Goal: Information Seeking & Learning: Learn about a topic

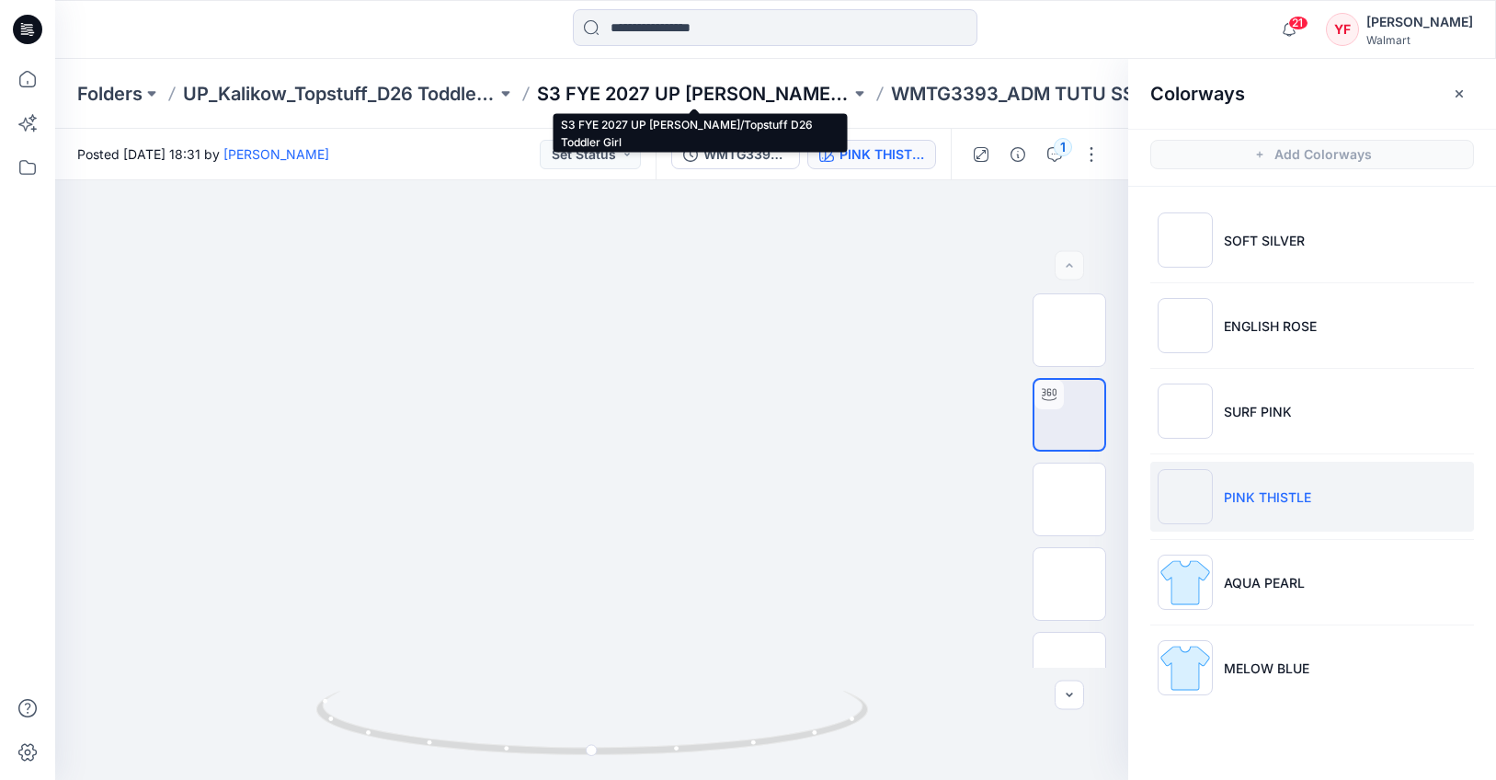
click at [776, 92] on p "S3 FYE 2027 UP [PERSON_NAME]/Topstuff D26 Toddler Girl" at bounding box center [693, 94] width 313 height 26
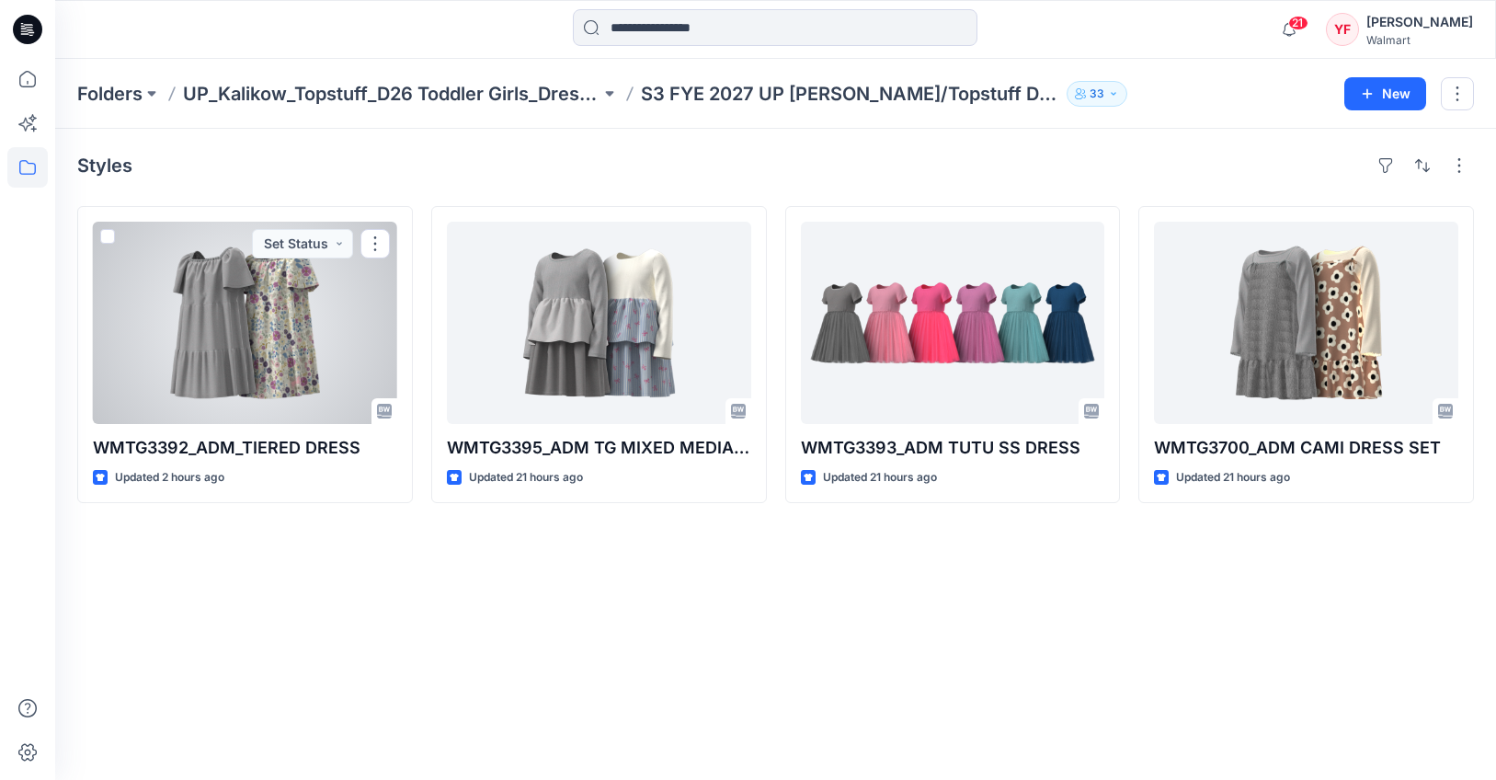
click at [245, 380] on div at bounding box center [245, 323] width 304 height 202
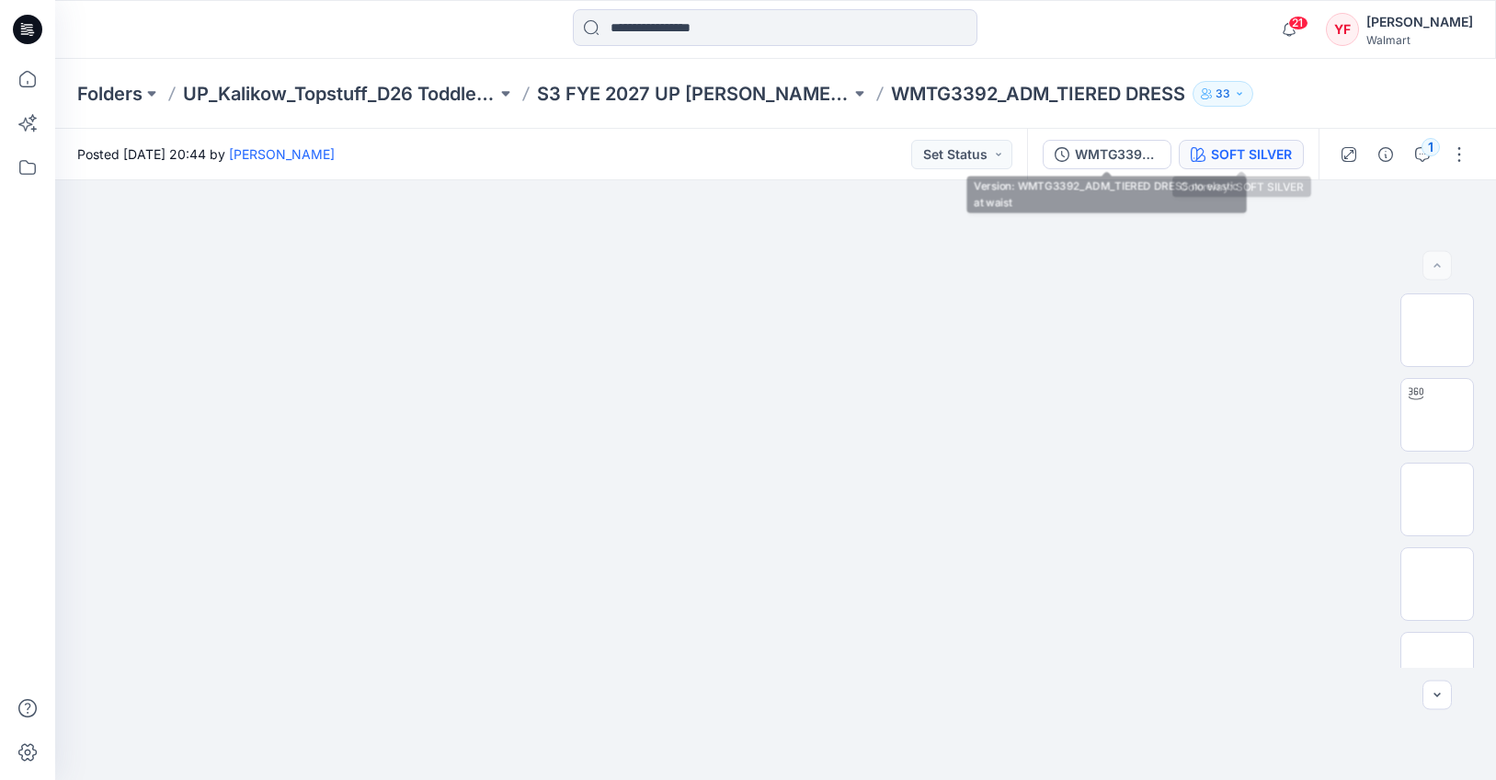
click at [1234, 157] on div "SOFT SILVER" at bounding box center [1251, 154] width 81 height 20
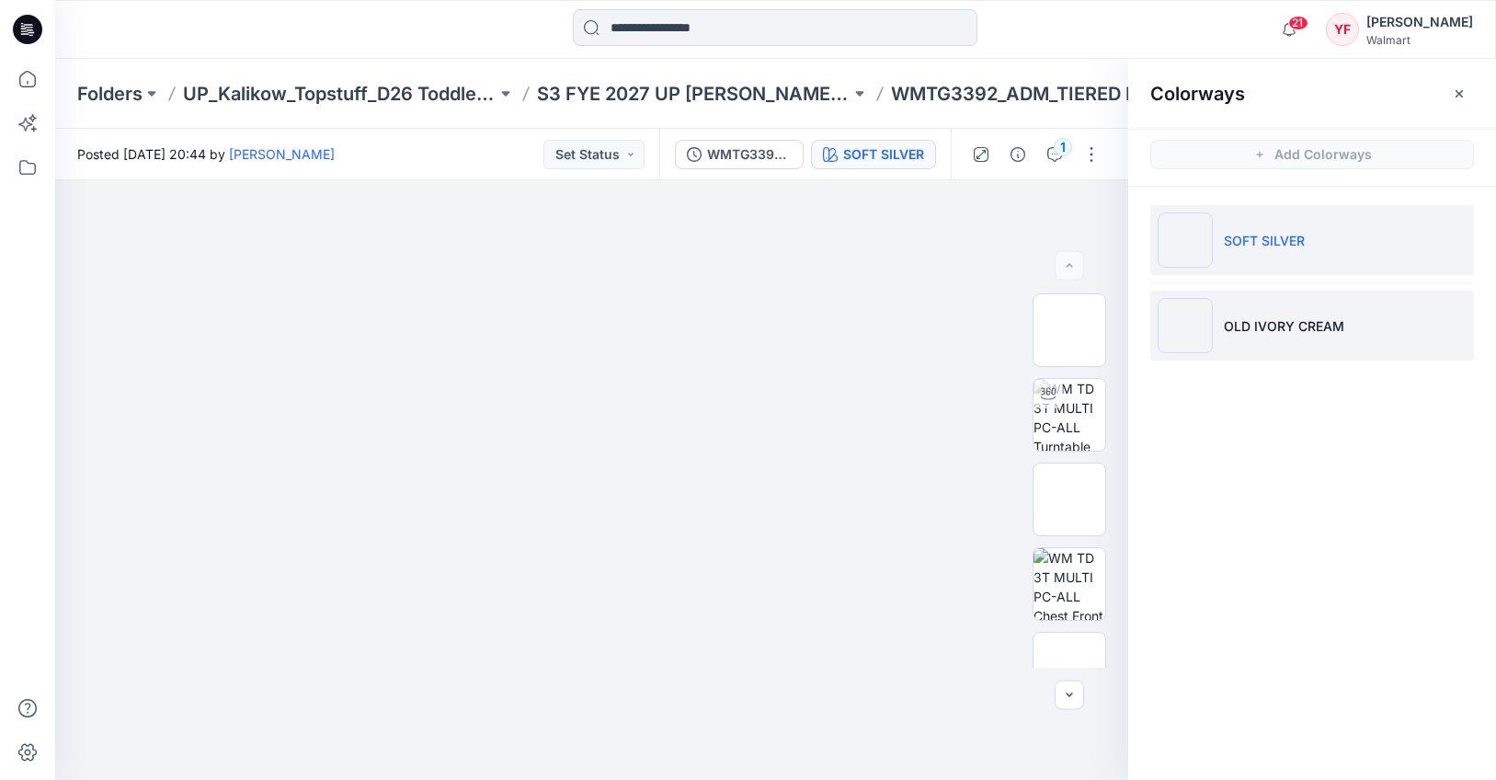
click at [1278, 320] on p "OLD IVORY CREAM" at bounding box center [1284, 325] width 120 height 19
click at [1287, 336] on li "OLD IVORY CREAM" at bounding box center [1312, 326] width 324 height 70
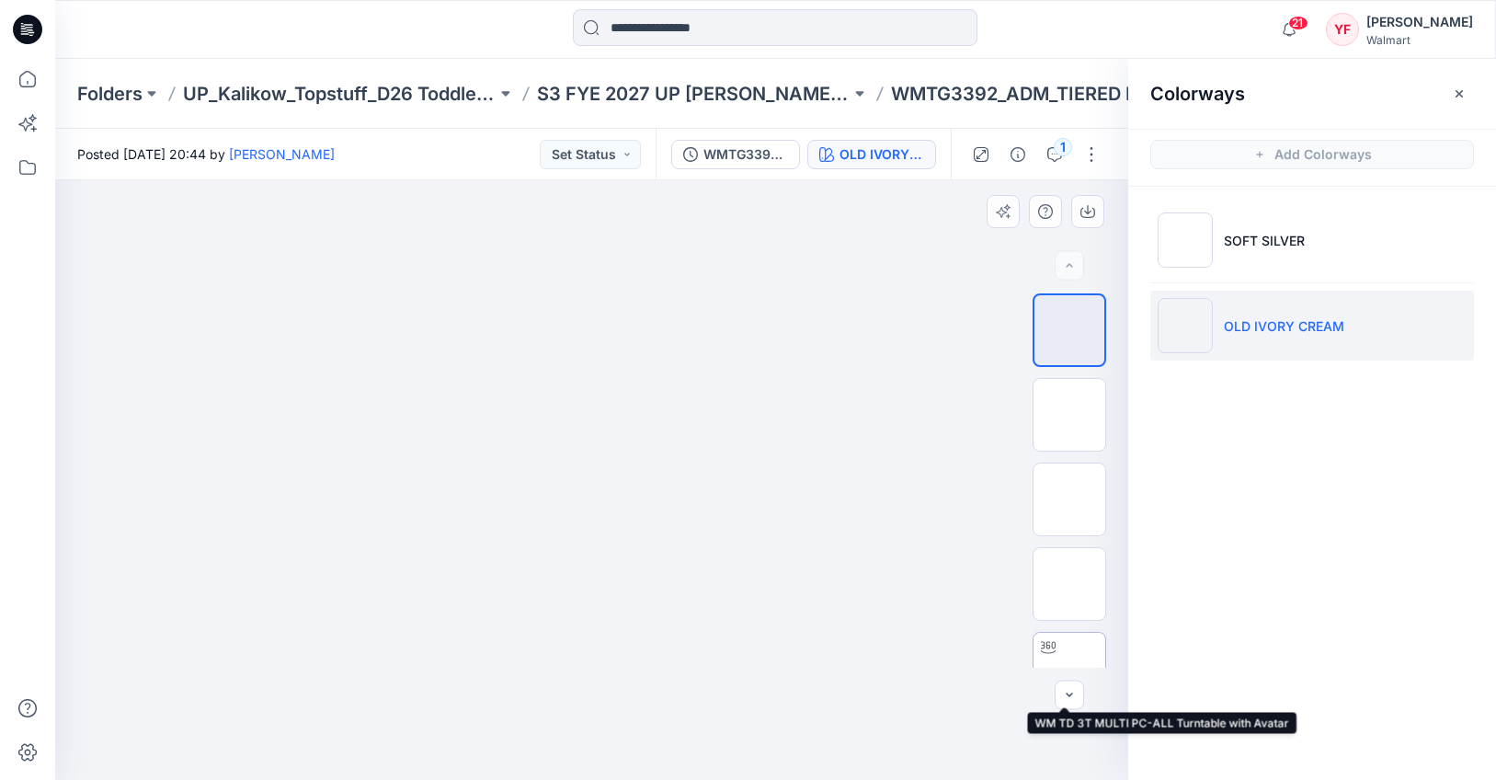
click at [1069, 668] on img at bounding box center [1069, 668] width 0 height 0
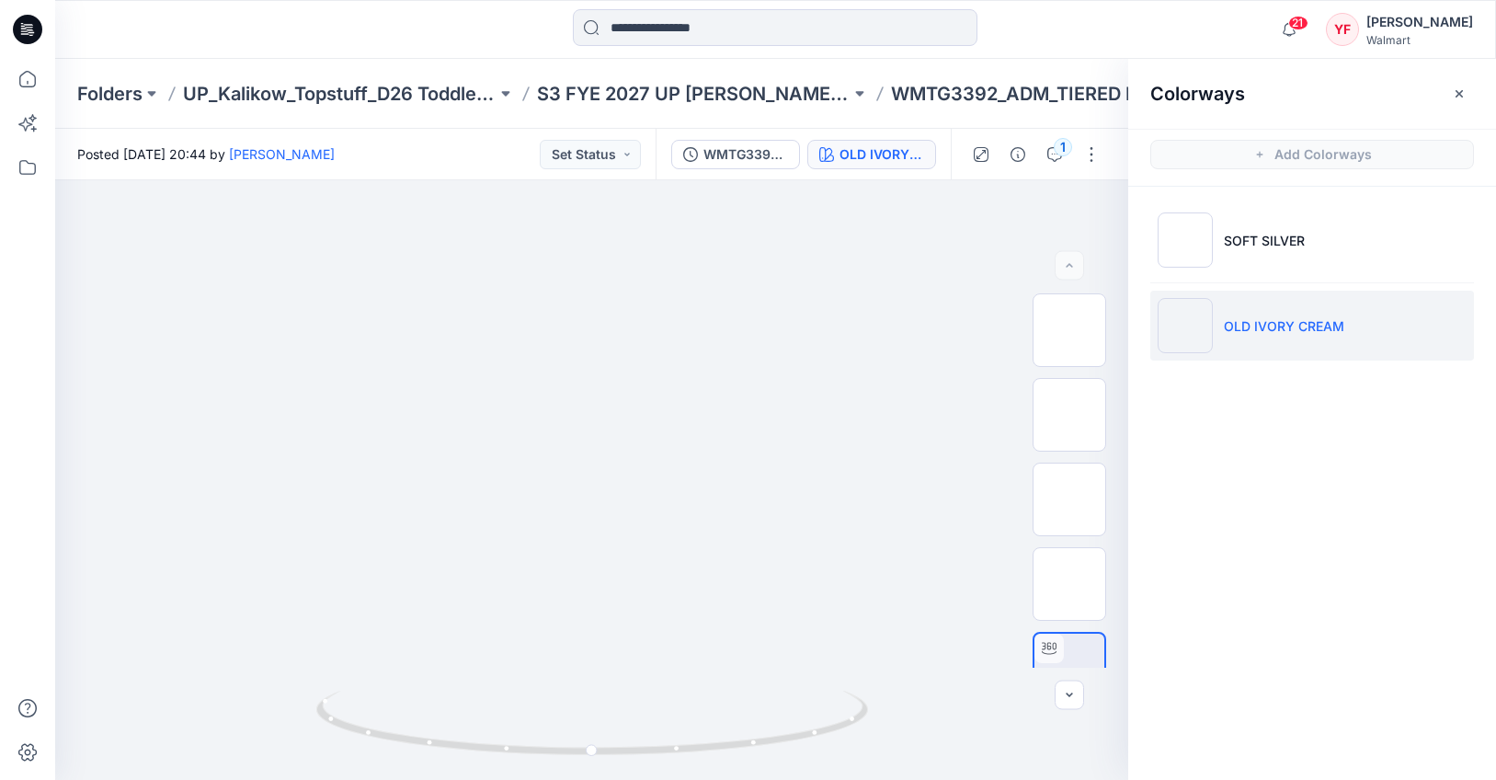
click at [1026, 89] on p "WMTG3392_ADM_TIERED DRESS" at bounding box center [1038, 94] width 294 height 26
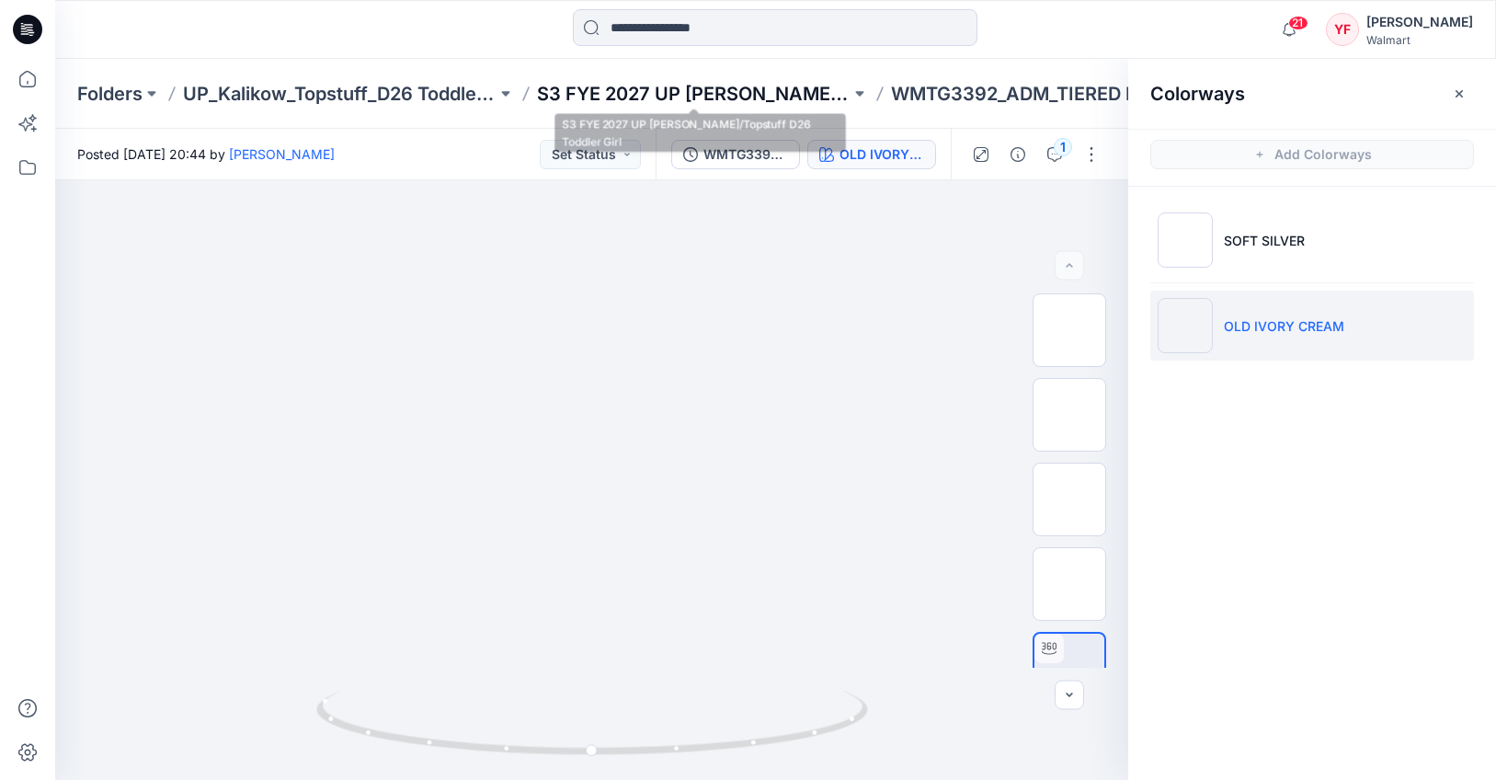
click at [827, 89] on p "S3 FYE 2027 UP [PERSON_NAME]/Topstuff D26 Toddler Girl" at bounding box center [693, 94] width 313 height 26
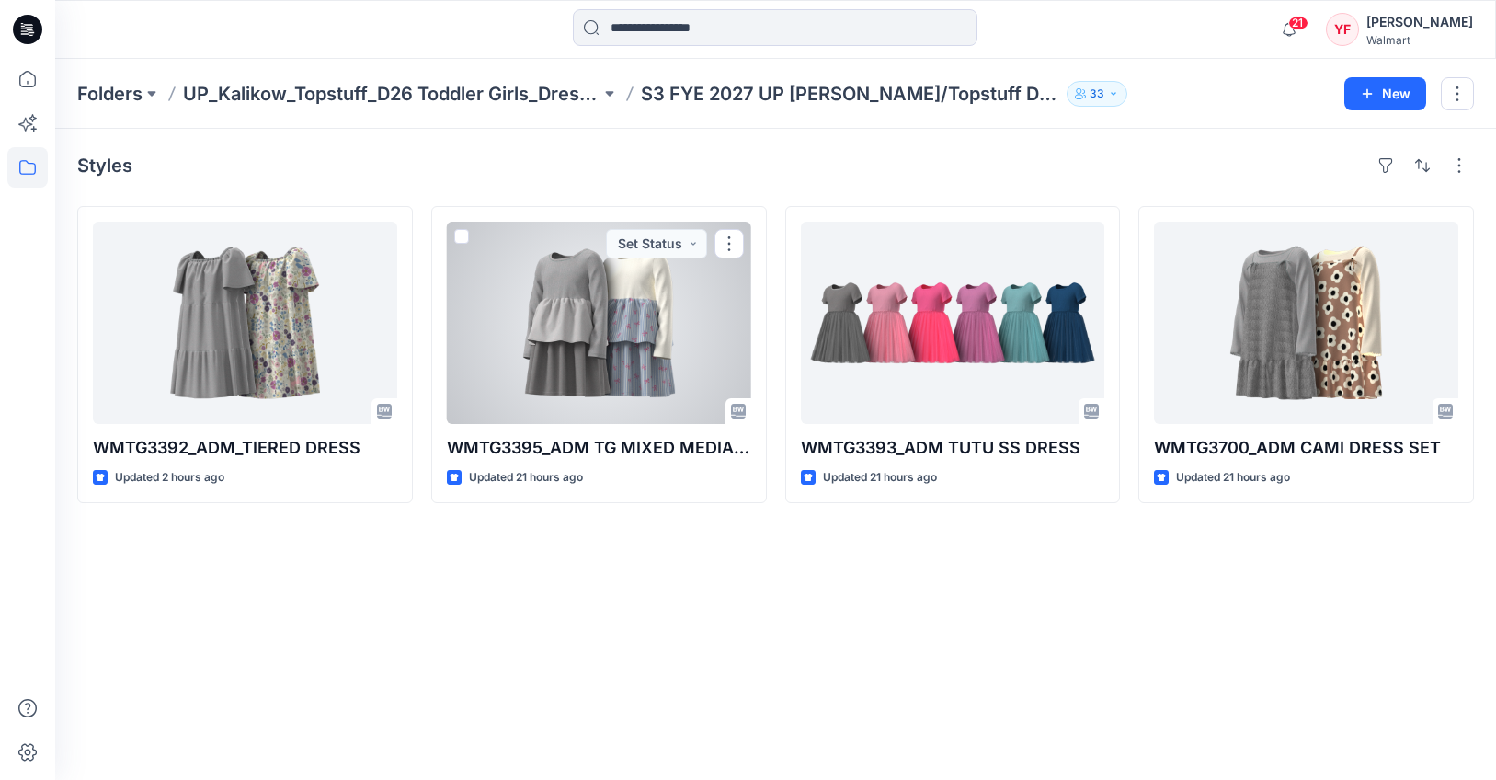
click at [645, 331] on div at bounding box center [599, 323] width 304 height 202
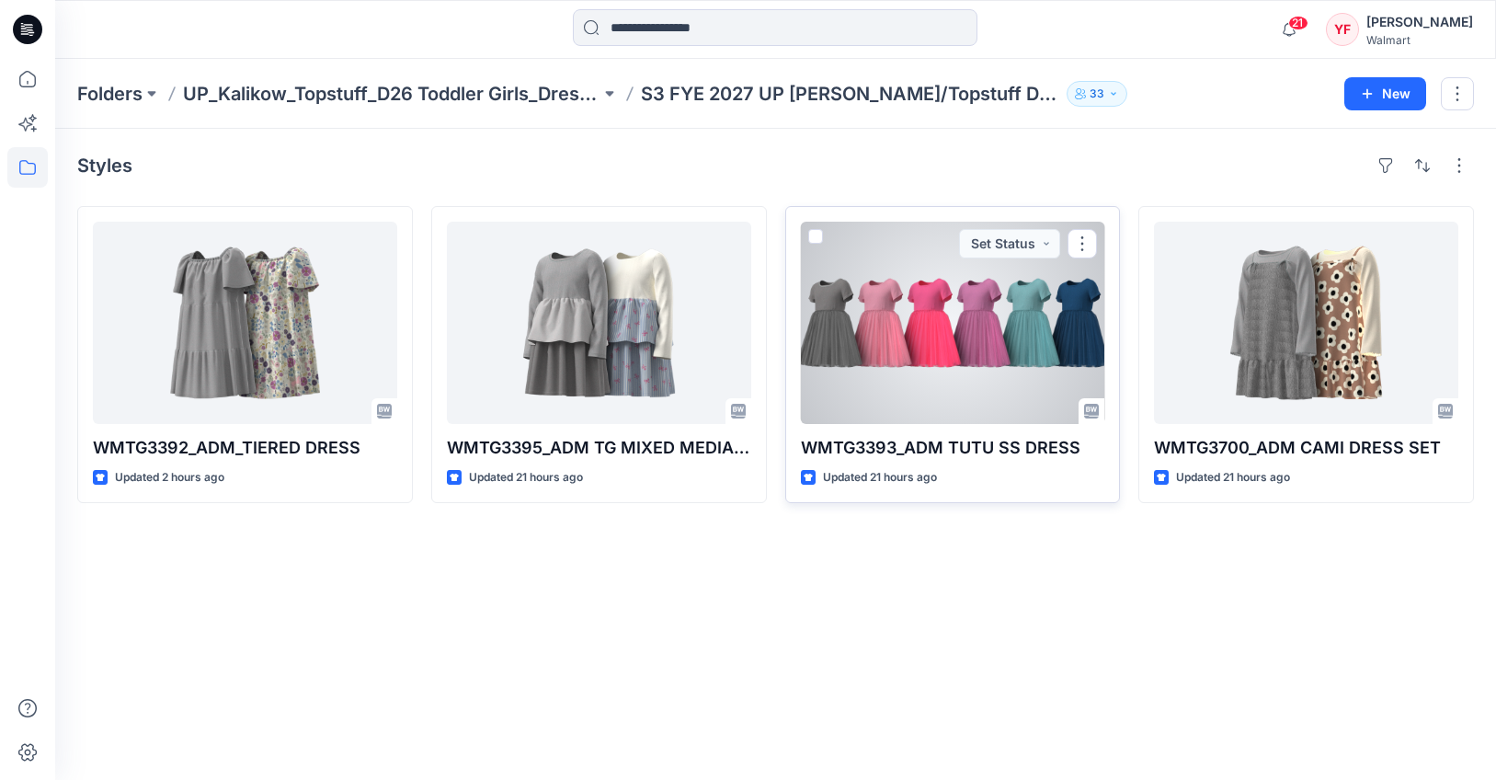
click at [942, 336] on div at bounding box center [953, 323] width 304 height 202
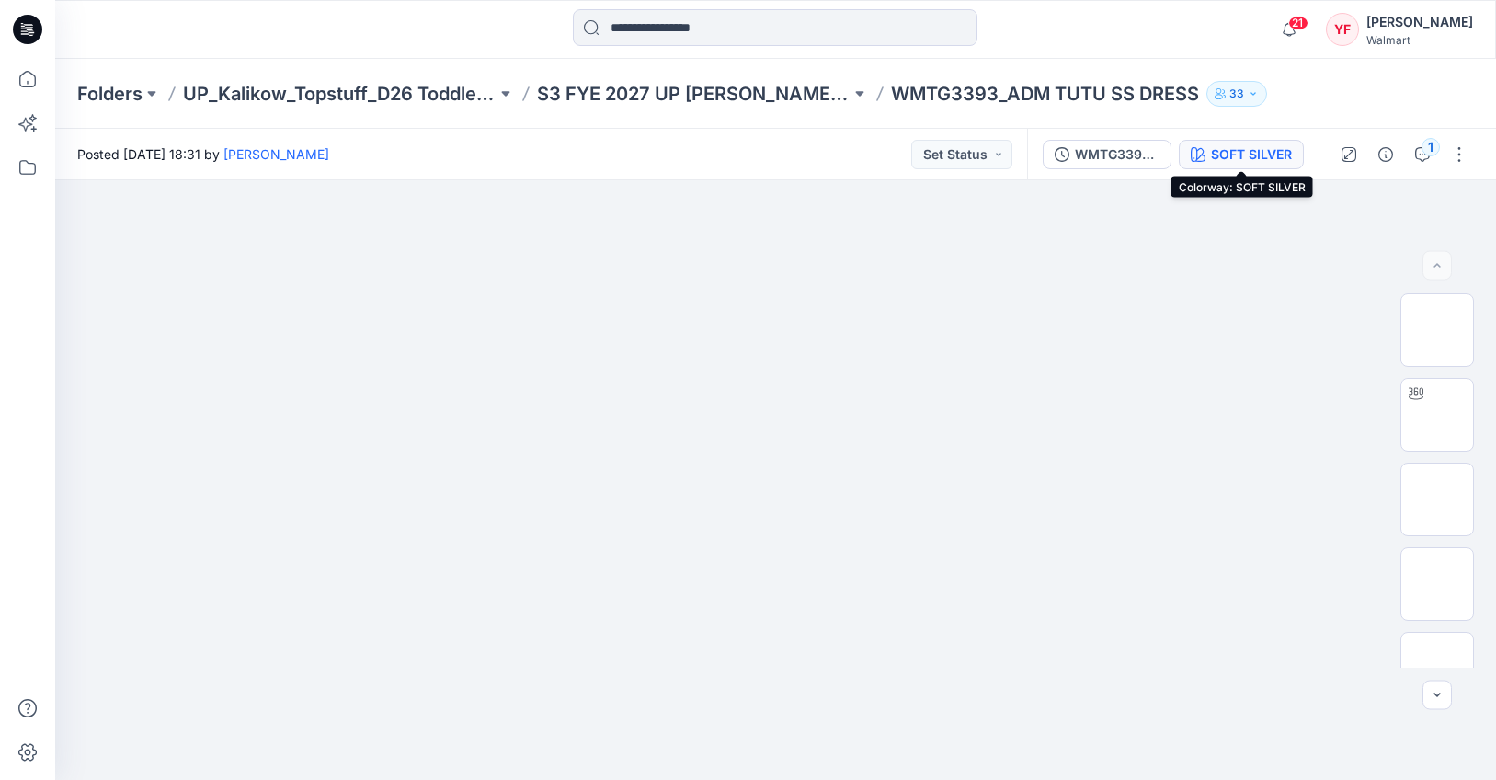
click at [1252, 154] on div "SOFT SILVER" at bounding box center [1251, 154] width 81 height 20
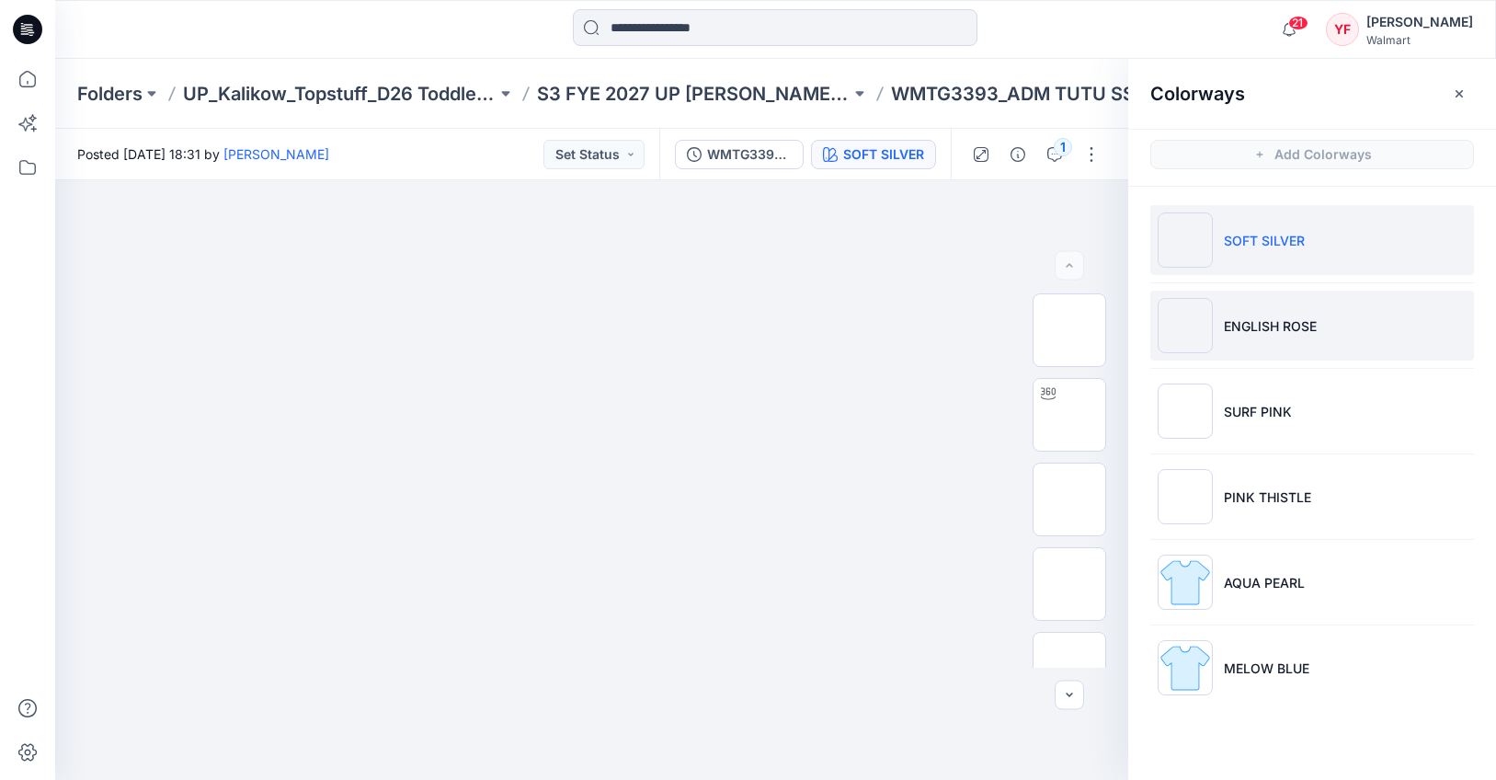
click at [1306, 328] on p "ENGLISH ROSE" at bounding box center [1270, 325] width 93 height 19
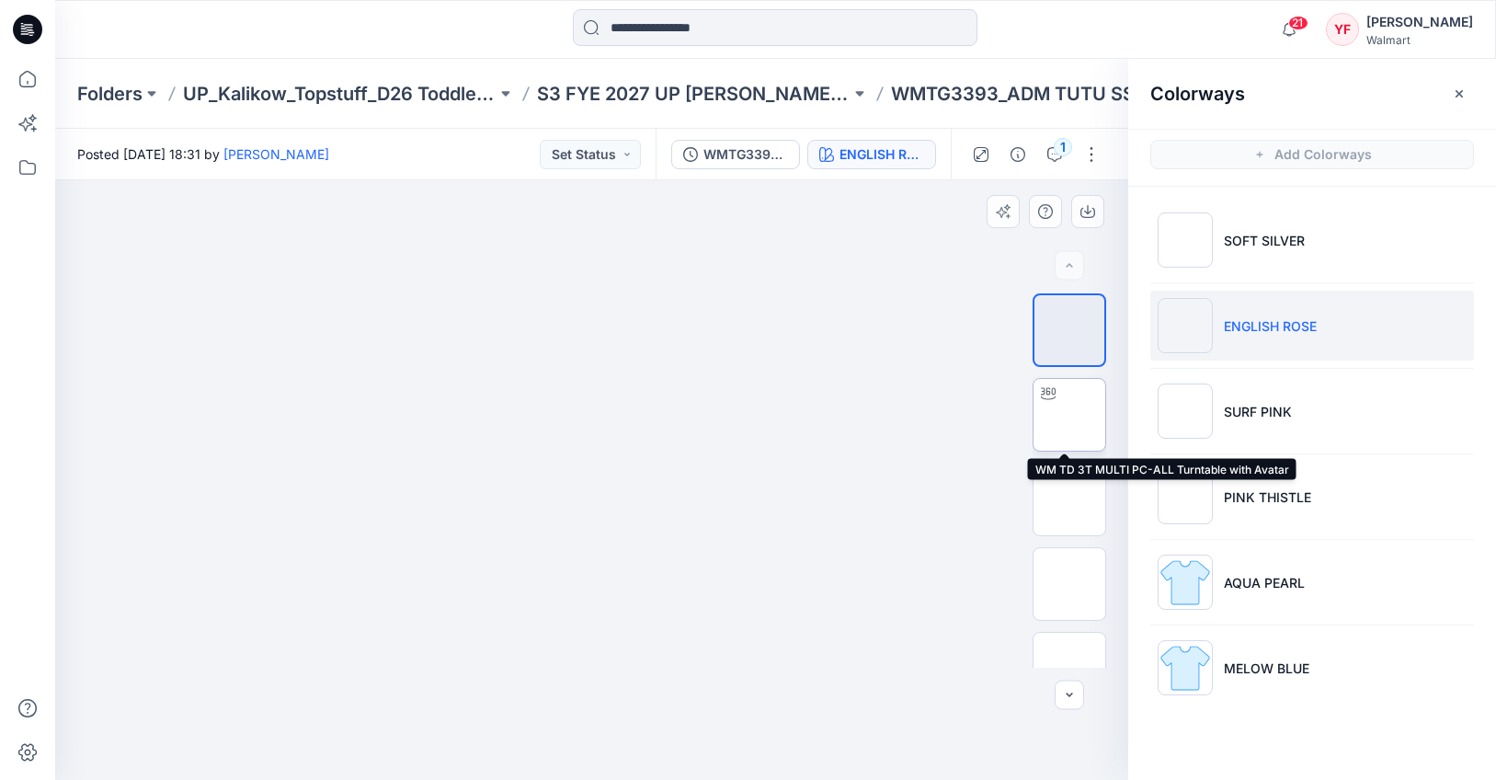
click at [1069, 415] on img at bounding box center [1069, 415] width 0 height 0
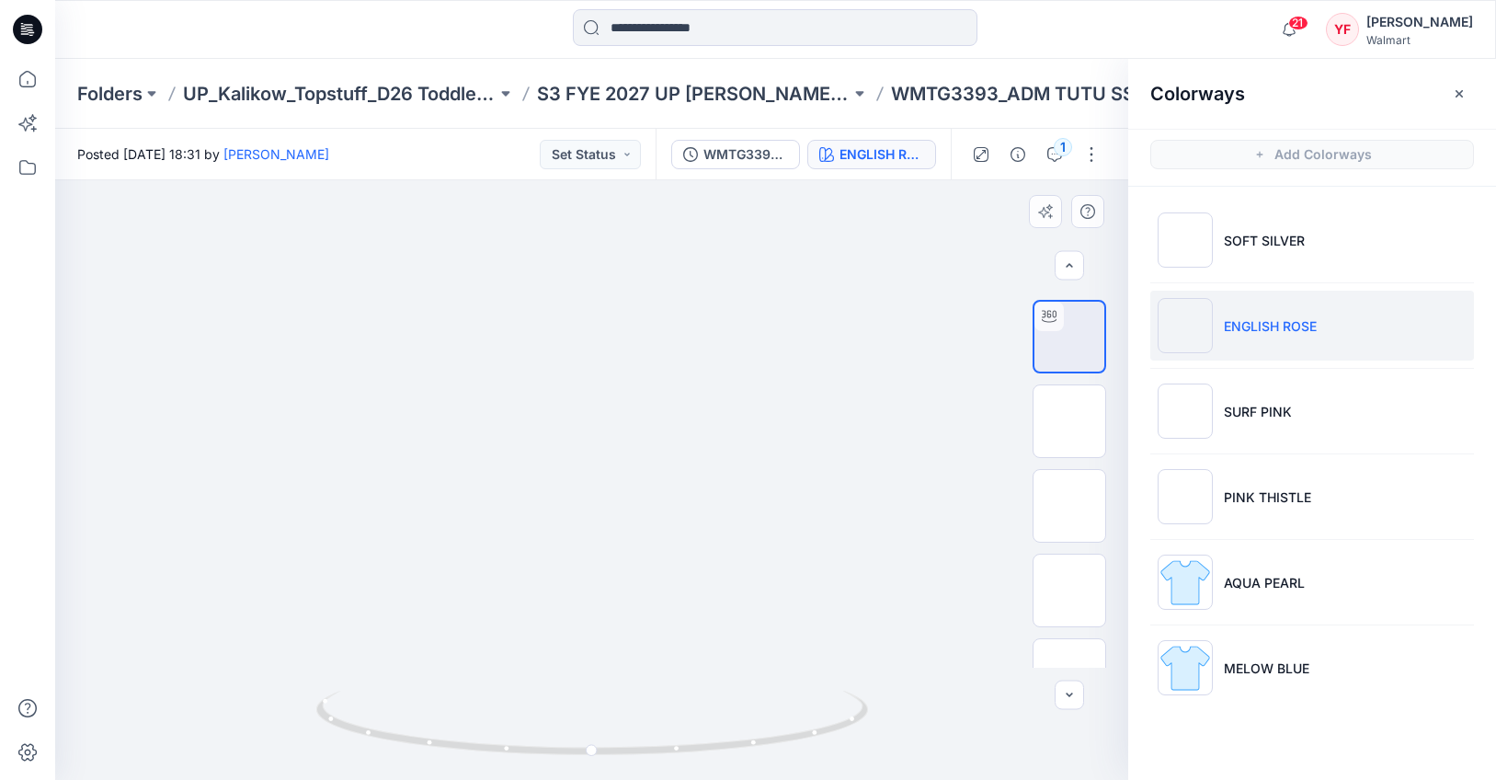
scroll to position [122, 0]
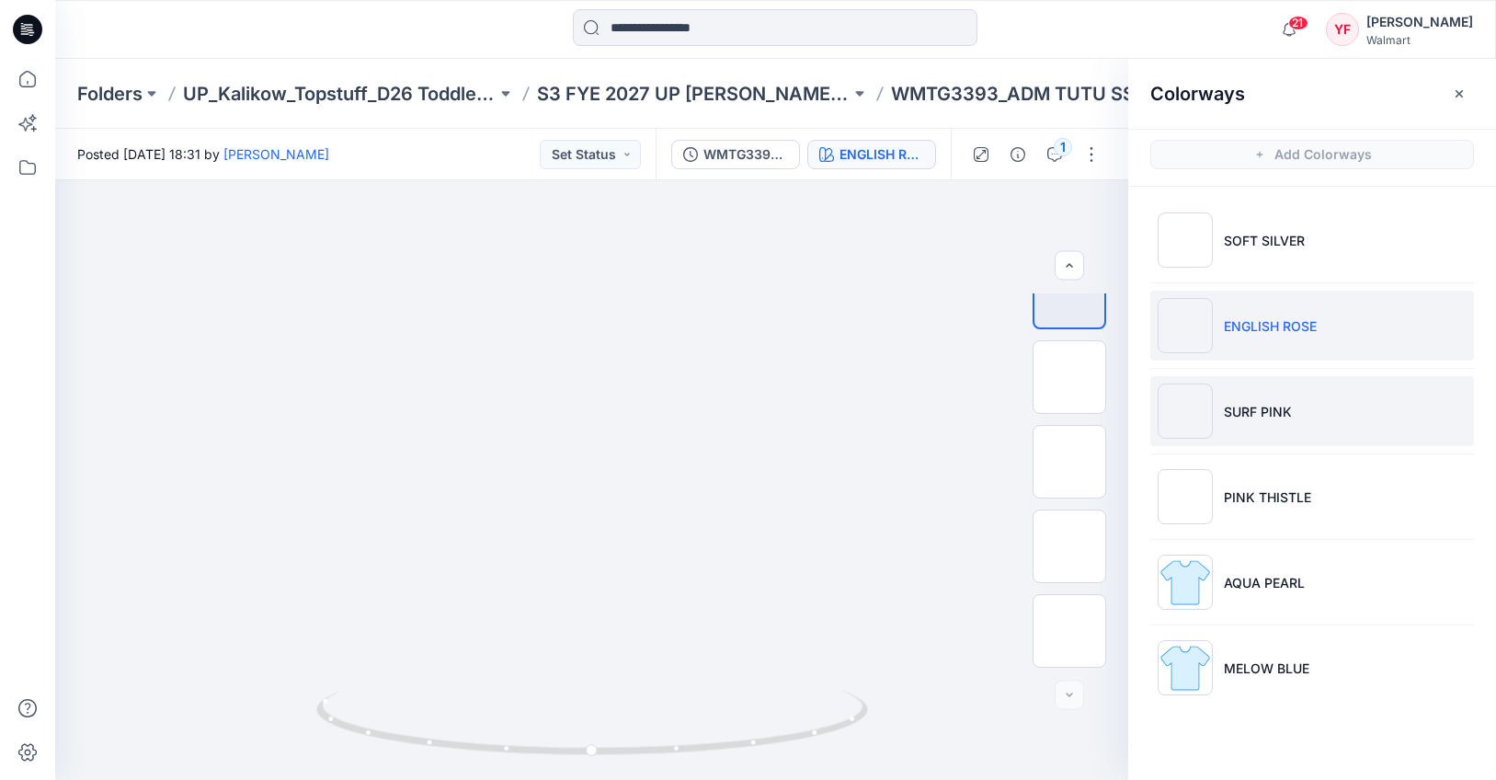
click at [1269, 411] on p "SURF PINK" at bounding box center [1258, 411] width 68 height 19
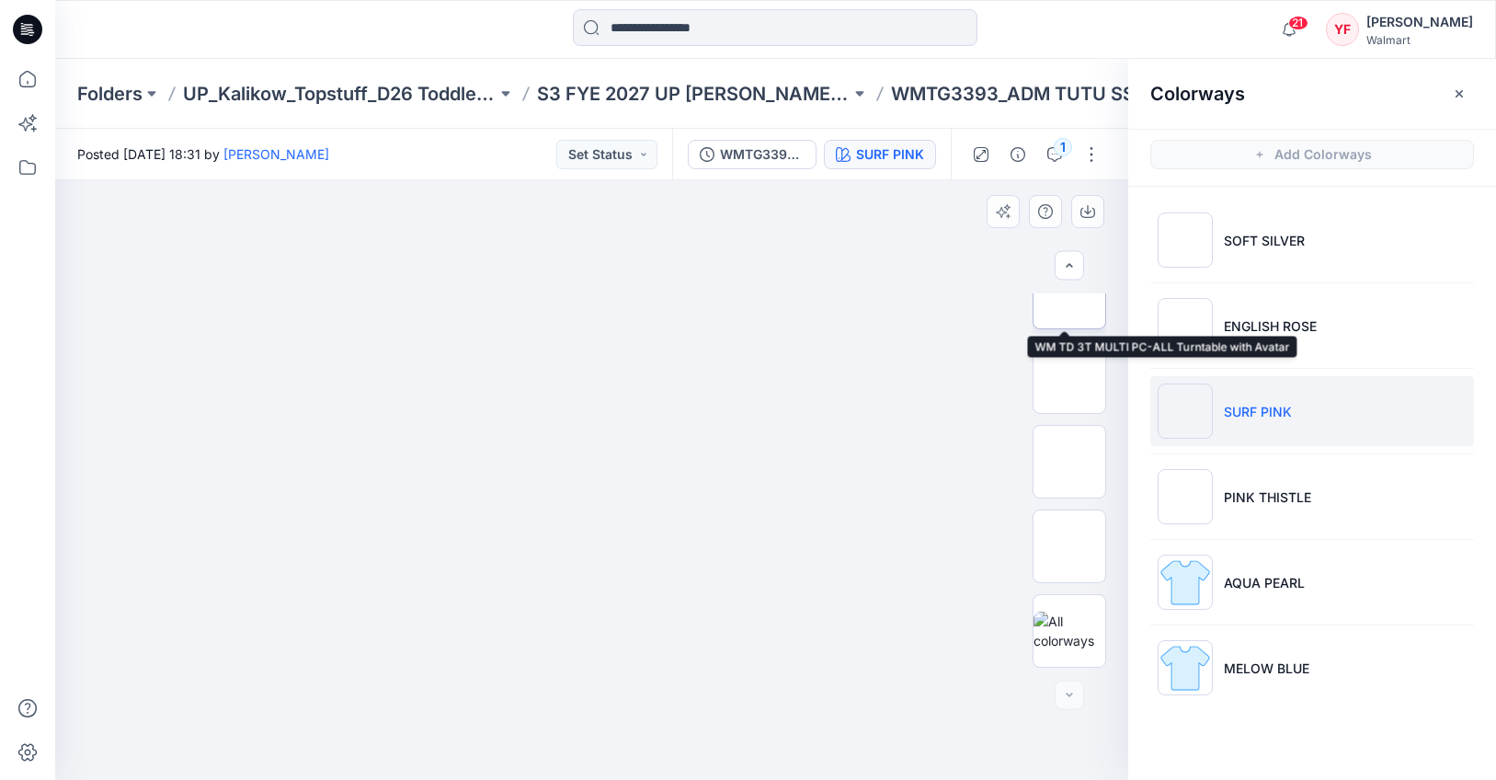
click at [1069, 292] on img at bounding box center [1069, 292] width 0 height 0
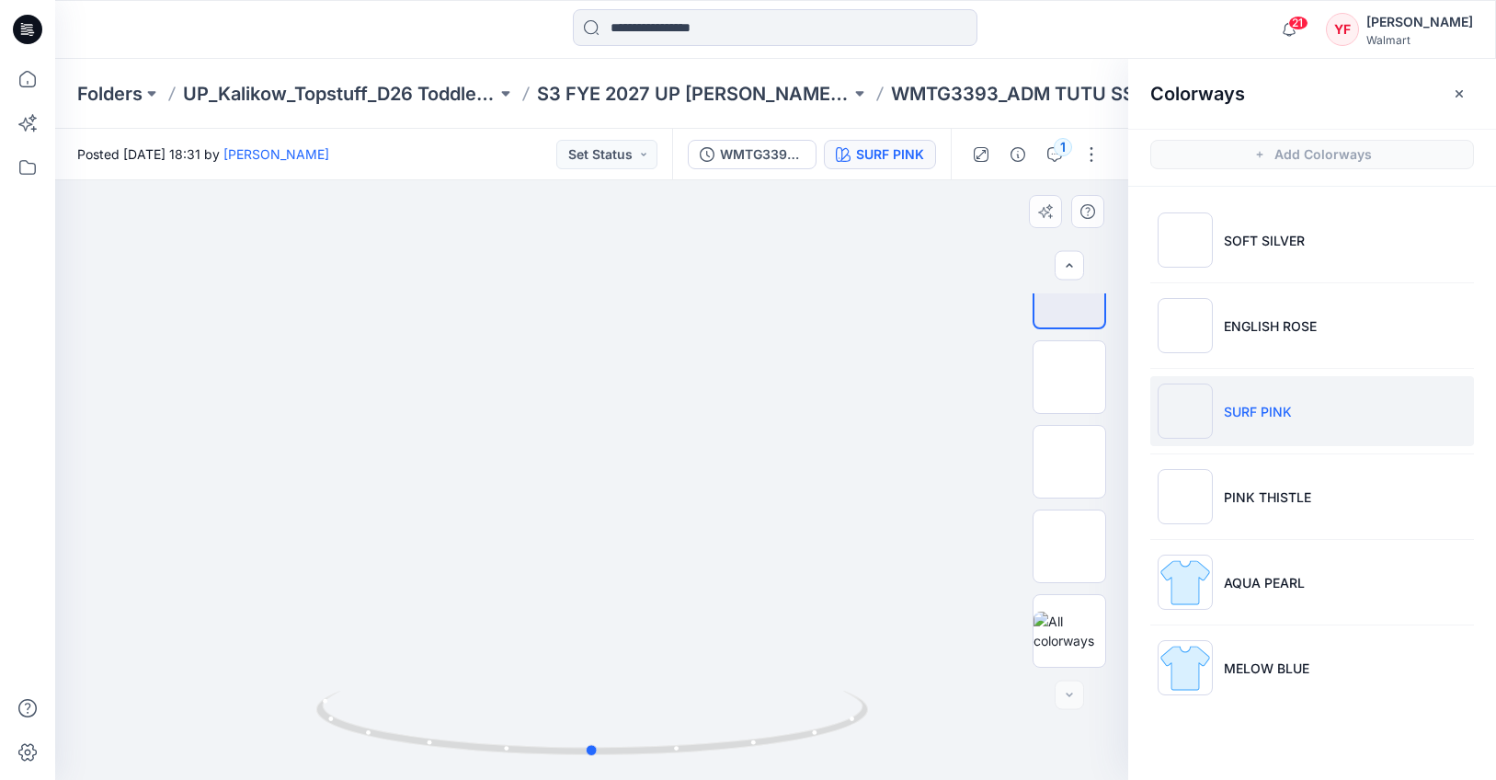
click at [262, 254] on div at bounding box center [591, 479] width 1073 height 599
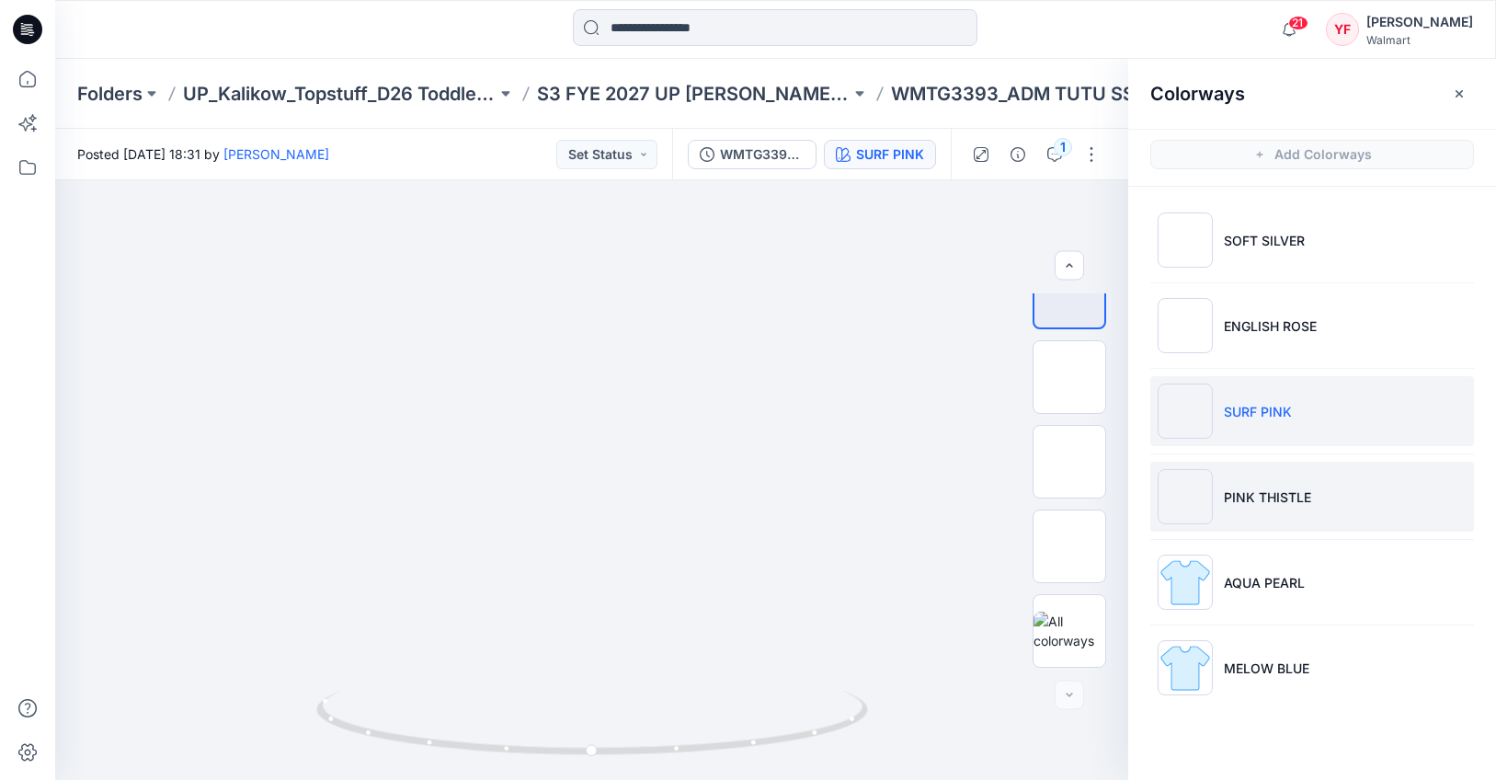
click at [1382, 496] on li "PINK THISTLE" at bounding box center [1312, 497] width 324 height 70
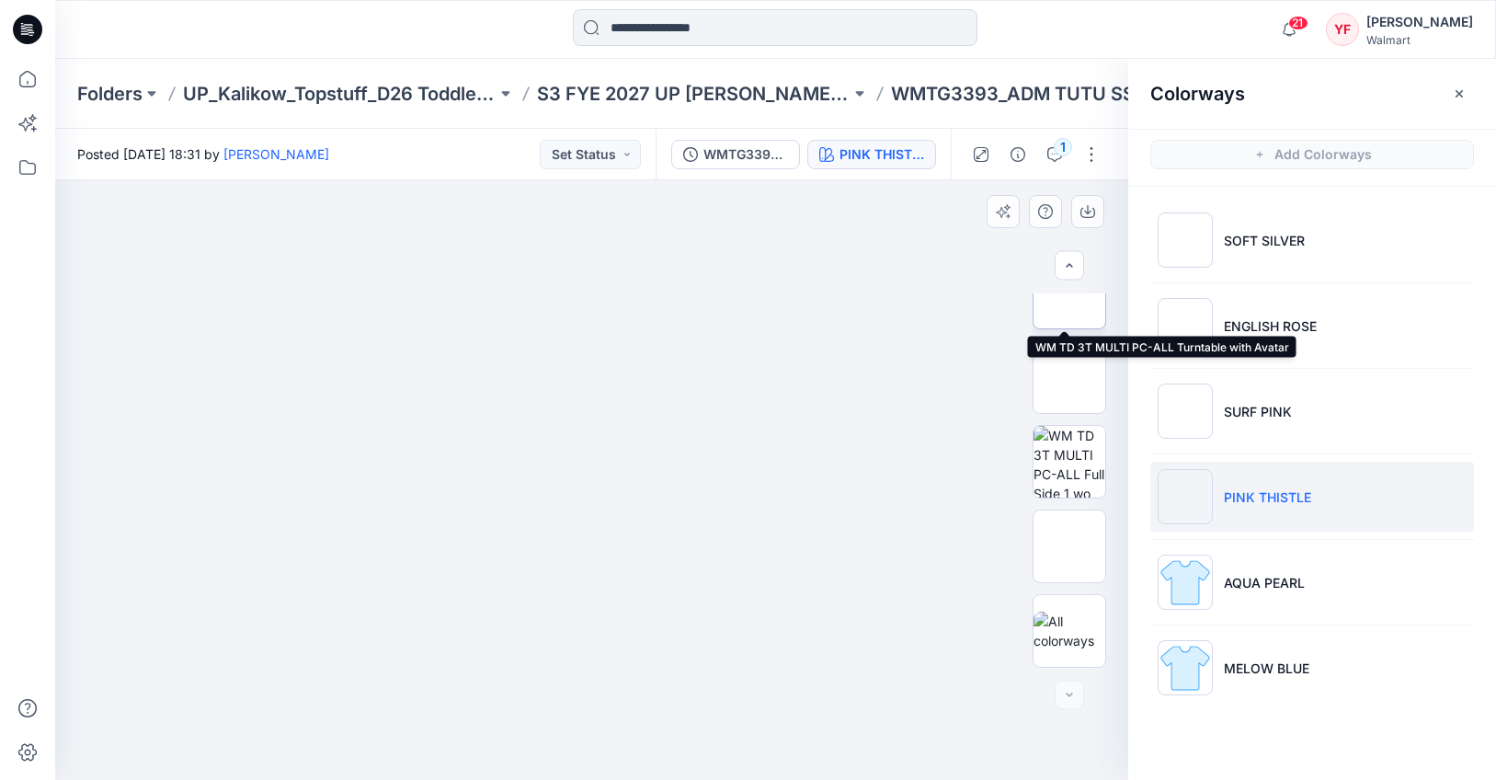
click at [1069, 292] on img at bounding box center [1069, 292] width 0 height 0
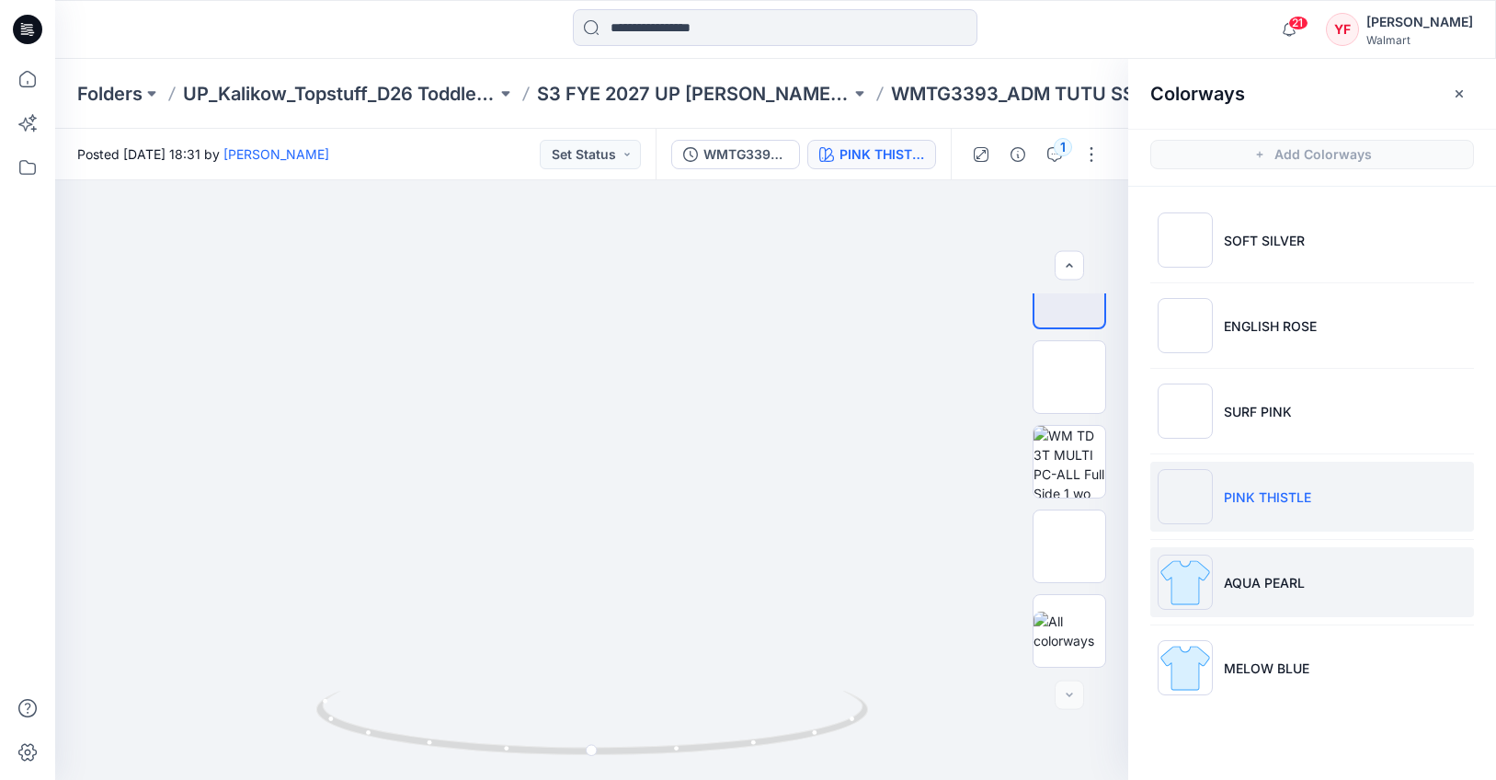
click at [1290, 582] on p "AQUA PEARL" at bounding box center [1264, 582] width 81 height 19
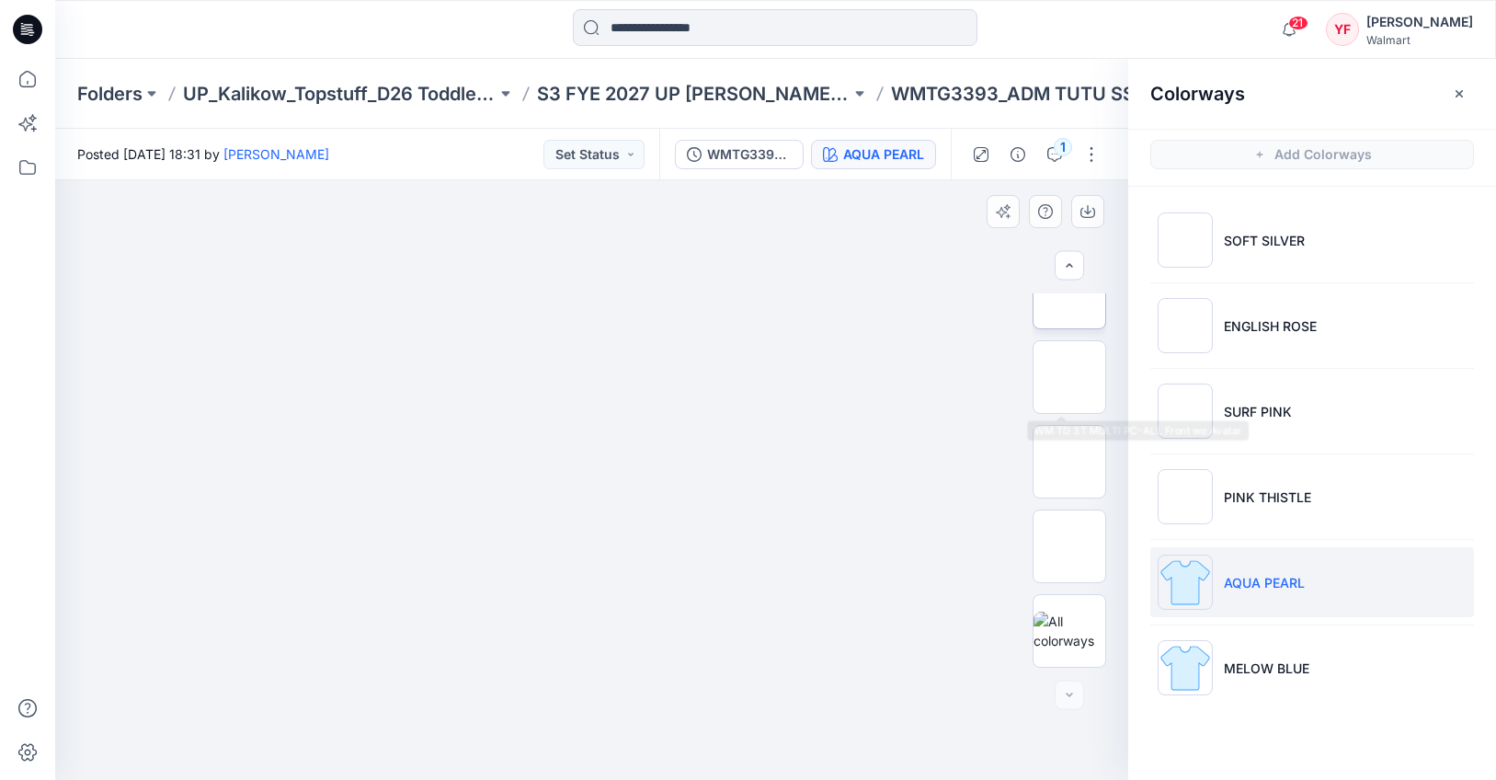
click at [1069, 292] on img at bounding box center [1069, 292] width 0 height 0
click at [272, 256] on div at bounding box center [591, 479] width 1073 height 599
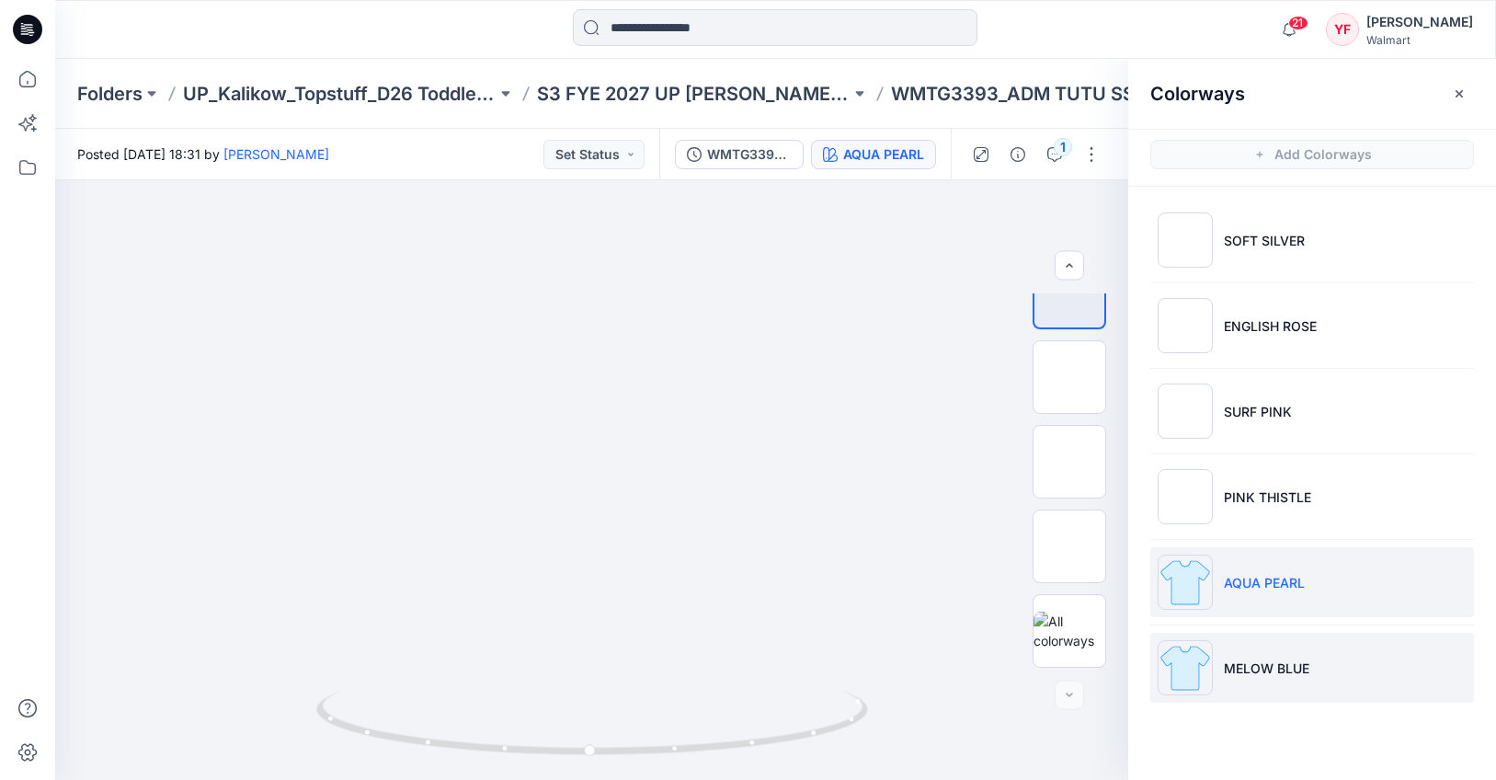
click at [1231, 666] on p "MELOW BLUE" at bounding box center [1266, 667] width 85 height 19
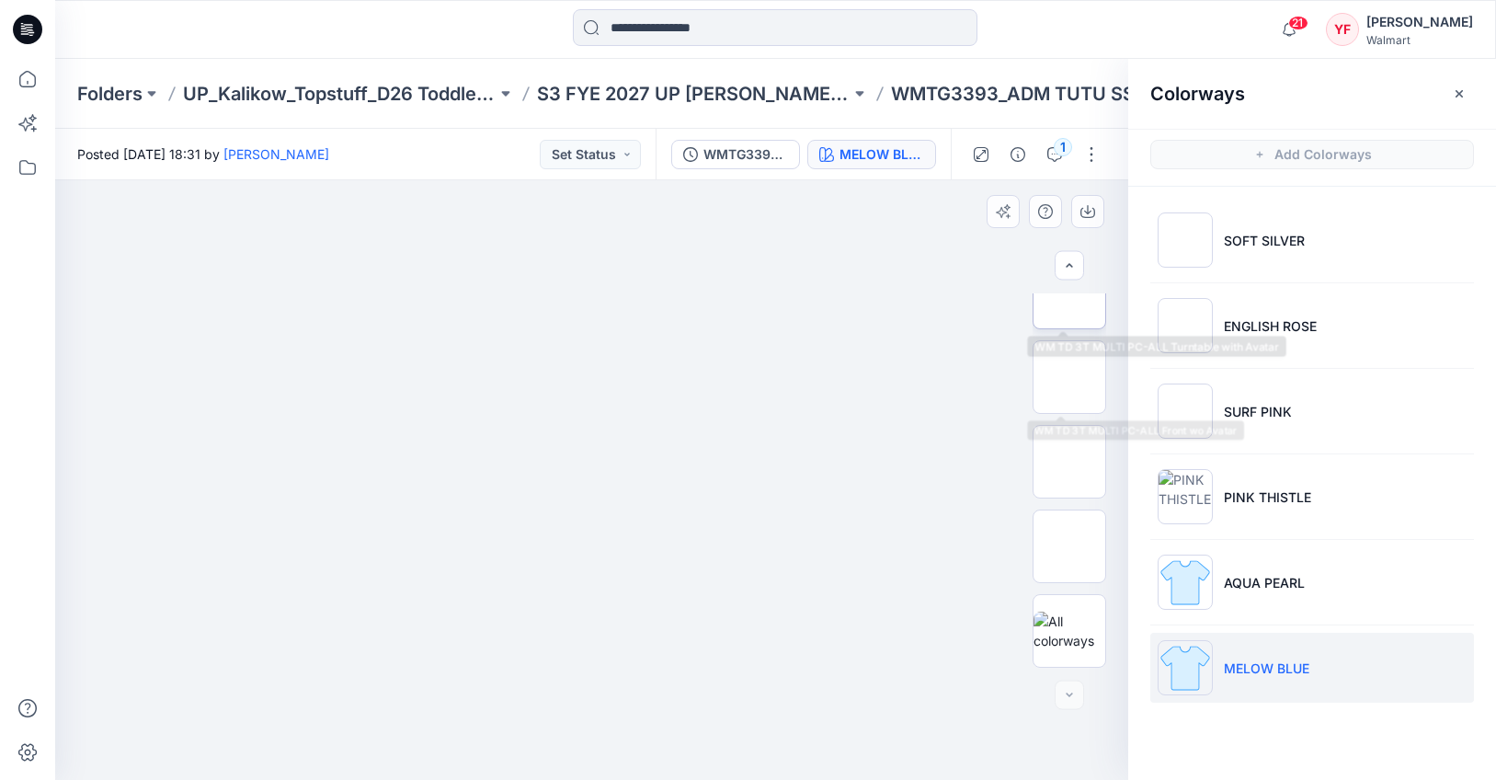
click at [1069, 292] on img at bounding box center [1069, 292] width 0 height 0
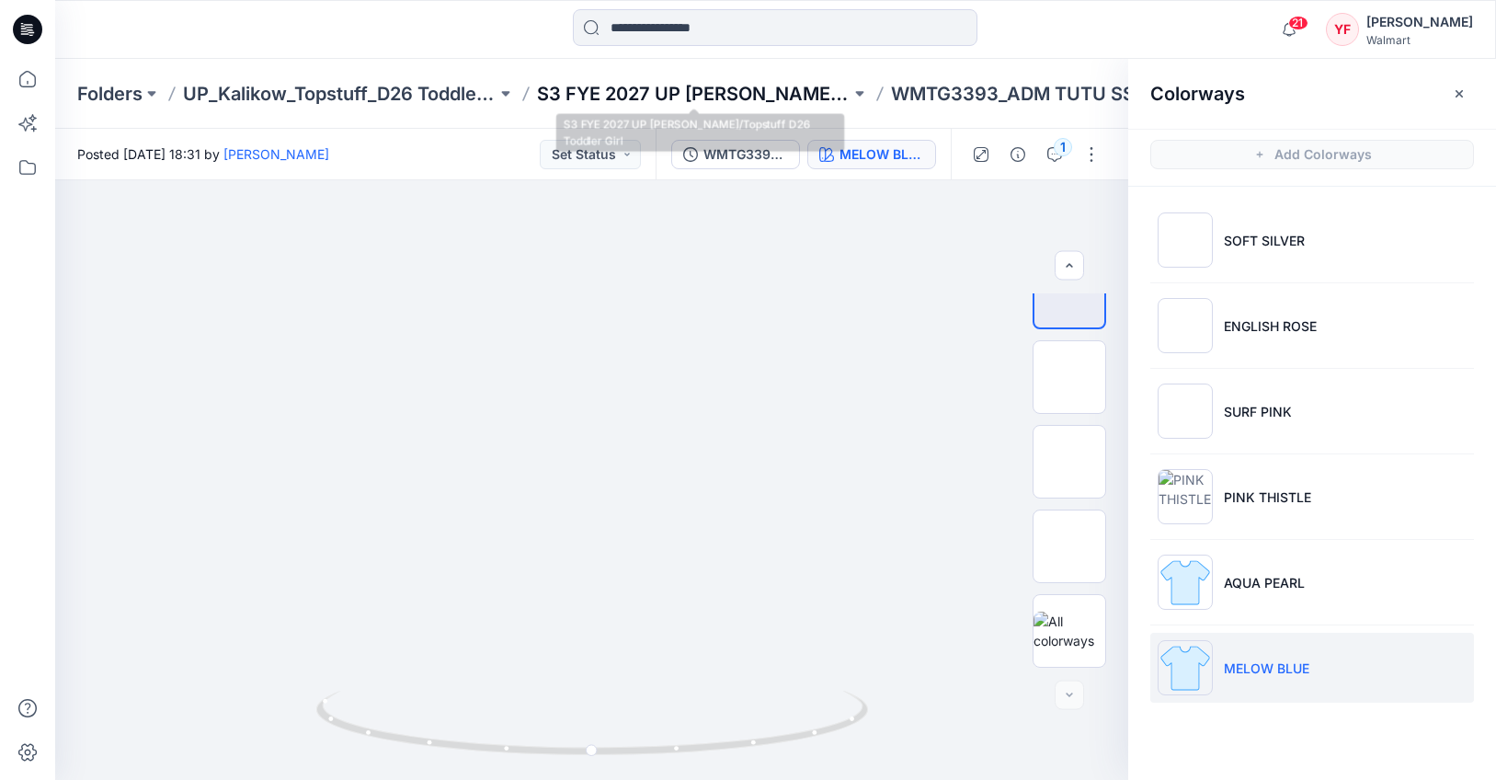
click at [773, 92] on p "S3 FYE 2027 UP [PERSON_NAME]/Topstuff D26 Toddler Girl" at bounding box center [693, 94] width 313 height 26
